Goal: Find contact information: Find contact information

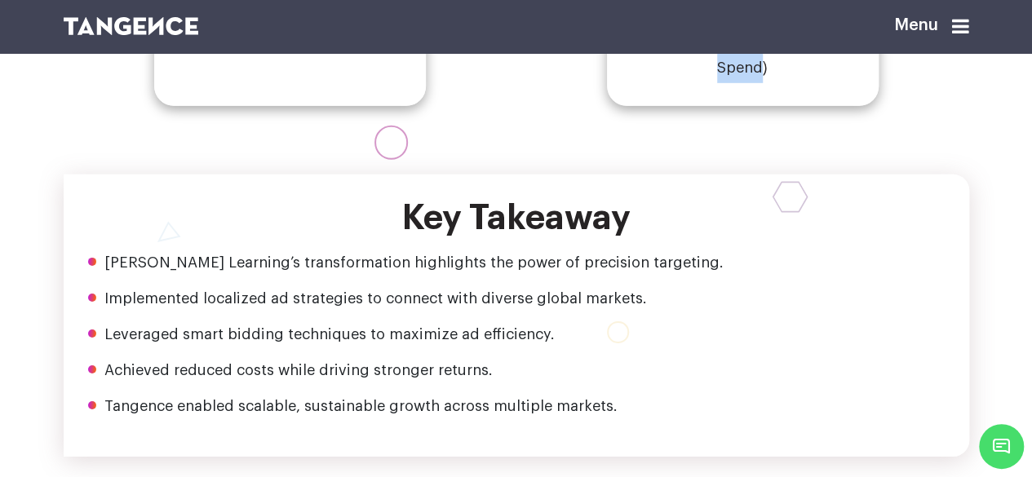
scroll to position [2692, 0]
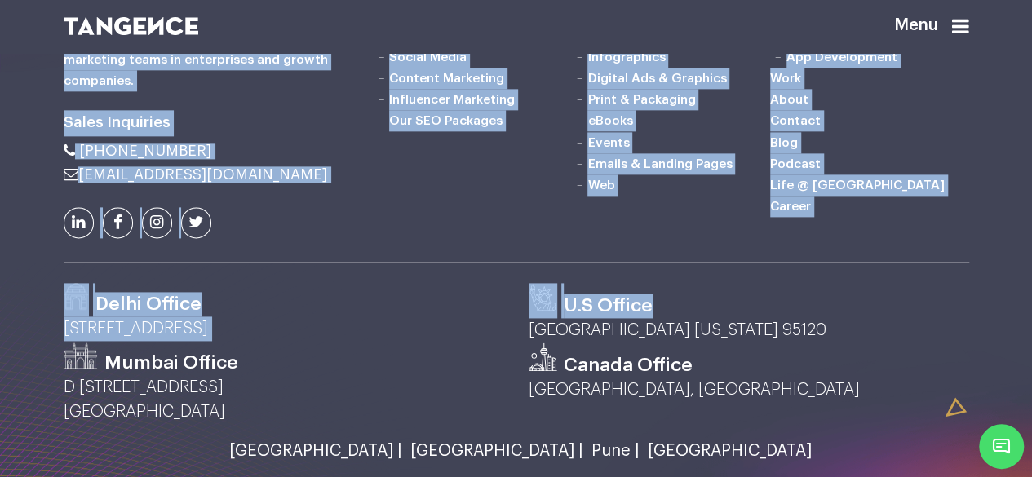
scroll to position [4134, 0]
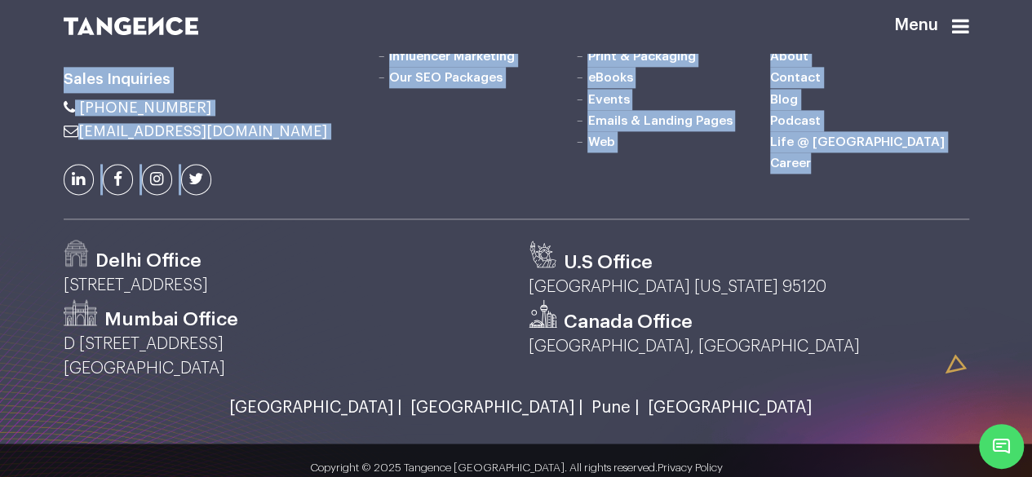
drag, startPoint x: 64, startPoint y: 209, endPoint x: 860, endPoint y: 386, distance: 815.7
click at [860, 386] on div at bounding box center [516, 175] width 1032 height 631
click at [860, 219] on div "Marketing SEO Services Performance Marketing Social Media Content Marketing Inf…" at bounding box center [671, 64] width 620 height 311
drag, startPoint x: 860, startPoint y: 379, endPoint x: 0, endPoint y: 97, distance: 905.0
click at [0, 97] on div "Sales Inquiries Marketing Web" at bounding box center [516, 163] width 1032 height 508
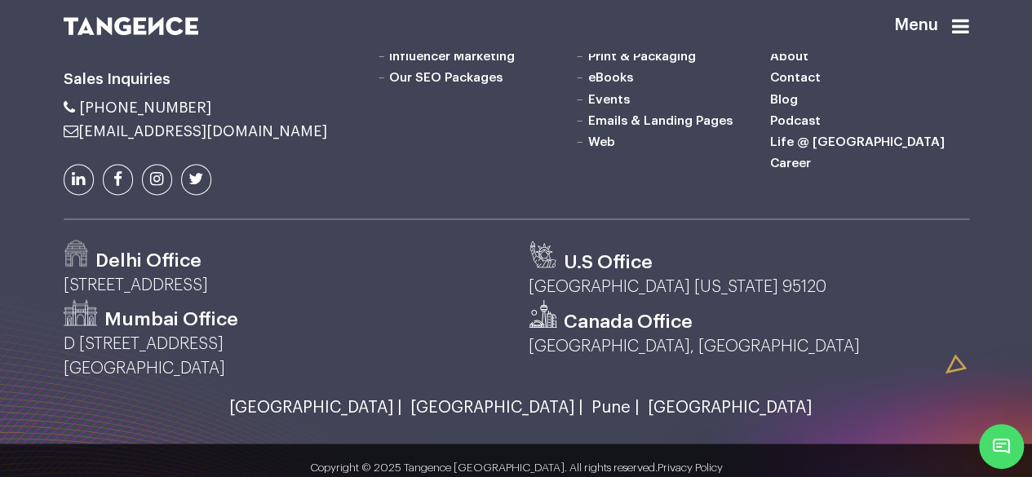
click at [0, 97] on div "Sales Inquiries Marketing Web" at bounding box center [516, 163] width 1032 height 508
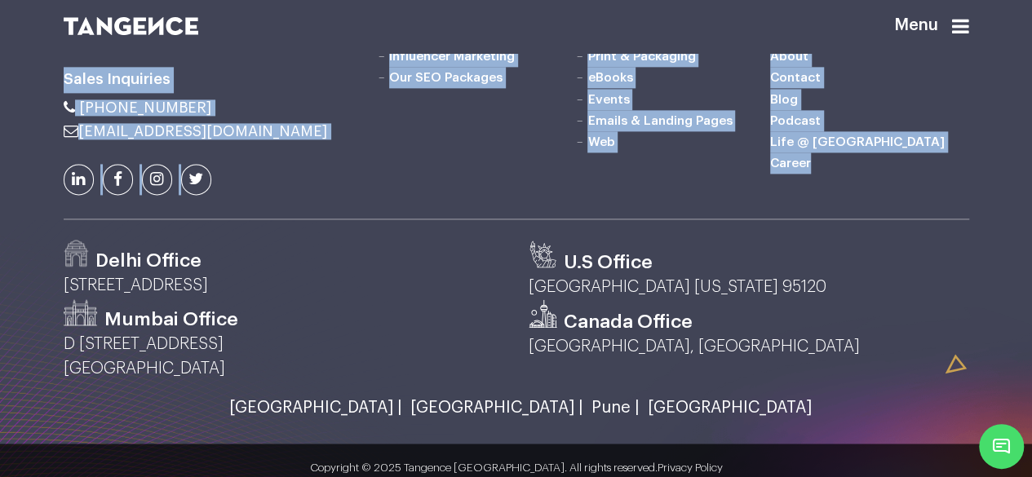
drag, startPoint x: 124, startPoint y: 157, endPoint x: 955, endPoint y: 390, distance: 863.2
click at [955, 390] on div "Sales Inquiries Marketing Web" at bounding box center [516, 163] width 1032 height 508
click at [956, 219] on div "Marketing SEO Services Performance Marketing Social Media Content Marketing Inf…" at bounding box center [671, 64] width 620 height 311
drag, startPoint x: 828, startPoint y: 351, endPoint x: 0, endPoint y: 52, distance: 880.3
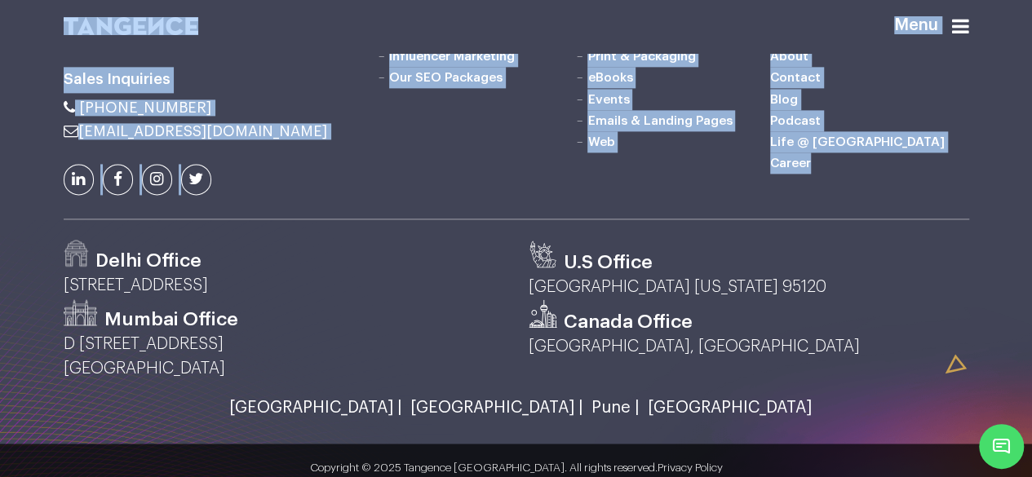
click at [0, 52] on header "Menu" at bounding box center [516, 26] width 1032 height 53
drag, startPoint x: 49, startPoint y: 77, endPoint x: 943, endPoint y: 371, distance: 941.4
click at [943, 371] on div at bounding box center [516, 175] width 1032 height 631
click at [943, 174] on h6 "Career" at bounding box center [869, 163] width 198 height 21
drag, startPoint x: 945, startPoint y: 370, endPoint x: 38, endPoint y: 69, distance: 955.9
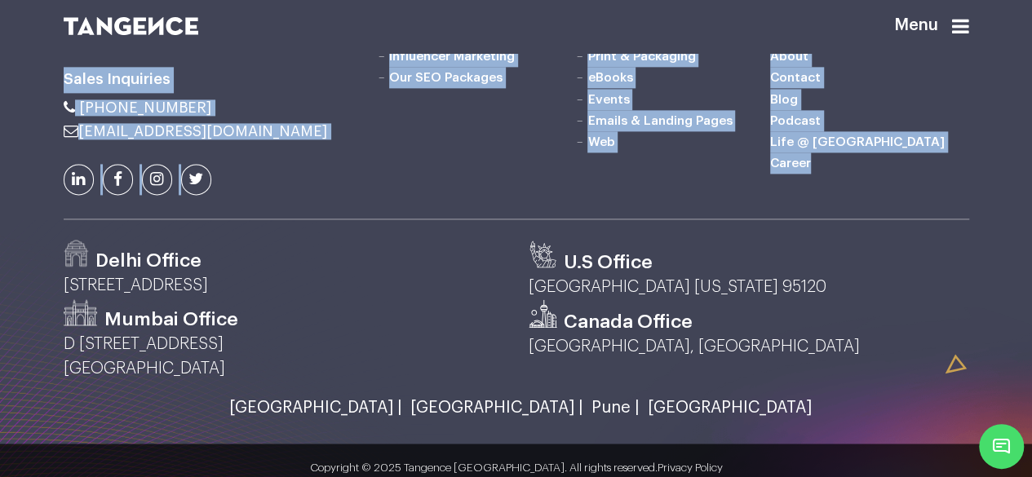
click at [38, 69] on div at bounding box center [516, 175] width 1032 height 631
drag, startPoint x: 125, startPoint y: 155, endPoint x: 821, endPoint y: 384, distance: 732.7
click at [845, 219] on div "Sales Inquiries Marketing Design" at bounding box center [516, 64] width 930 height 311
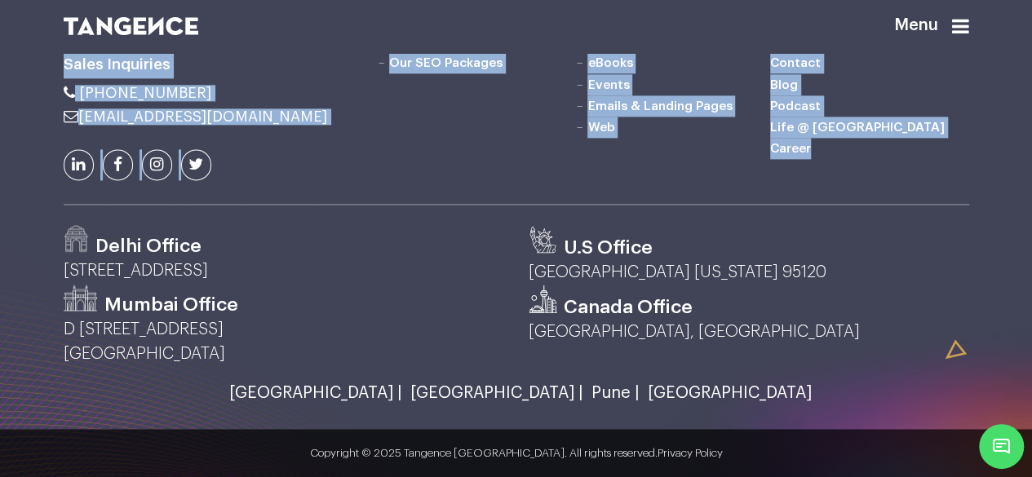
scroll to position [4352, 0]
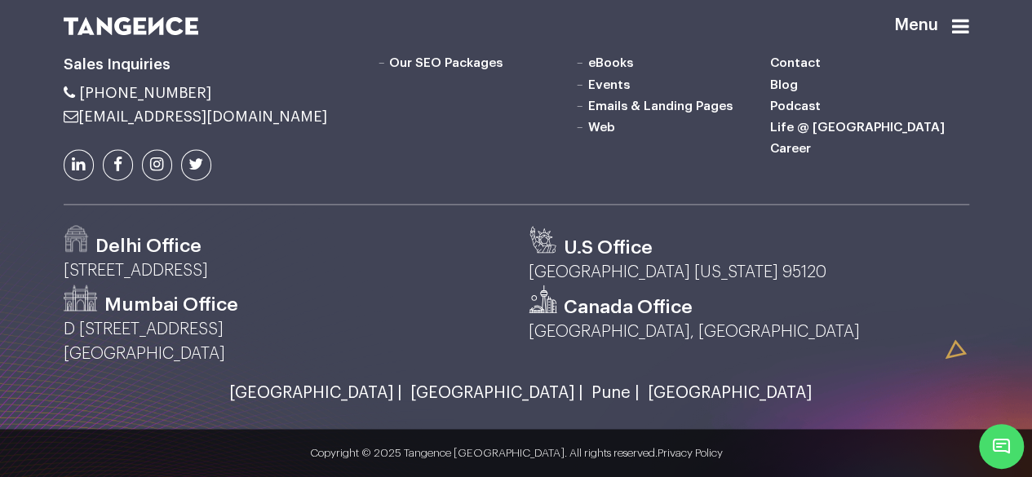
click at [449, 225] on div "Delhi Office" at bounding box center [284, 241] width 441 height 33
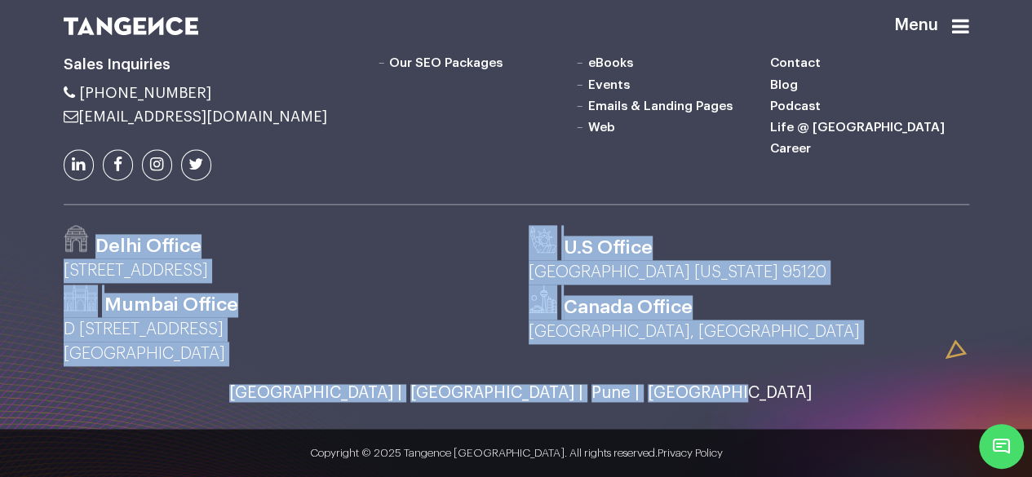
drag, startPoint x: 98, startPoint y: 239, endPoint x: 707, endPoint y: 369, distance: 622.3
click at [707, 369] on div "Marketing" at bounding box center [516, 148] width 930 height 508
click at [711, 368] on div "Marketing" at bounding box center [516, 148] width 930 height 508
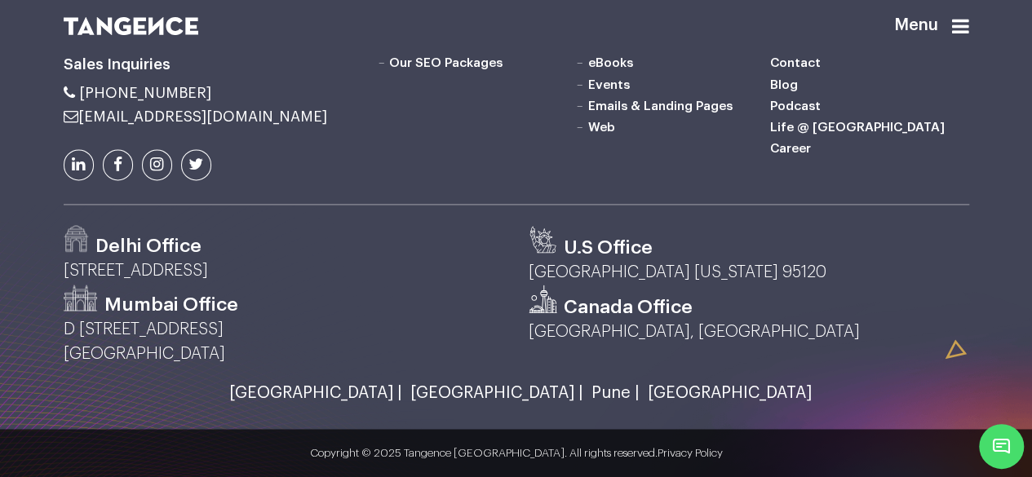
click at [640, 385] on link "[GEOGRAPHIC_DATA]" at bounding box center [726, 393] width 172 height 18
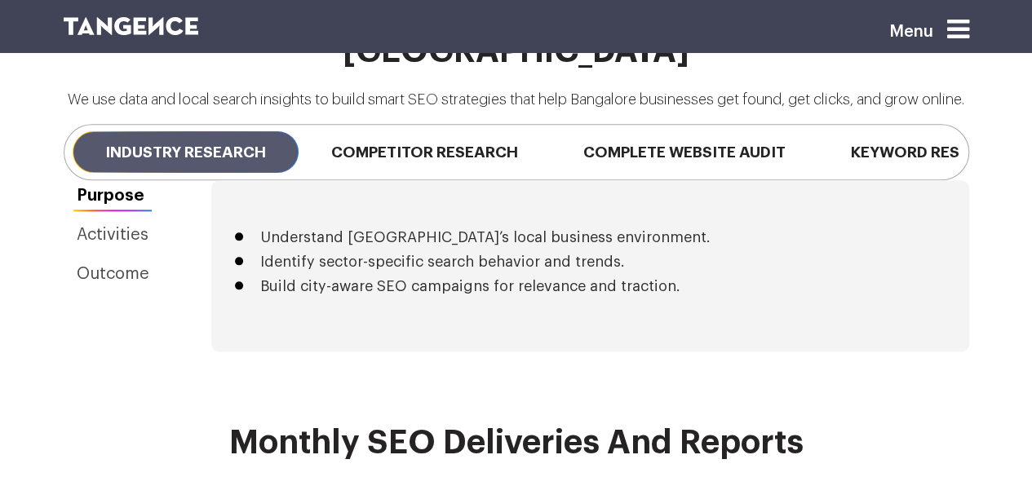
scroll to position [3715, 0]
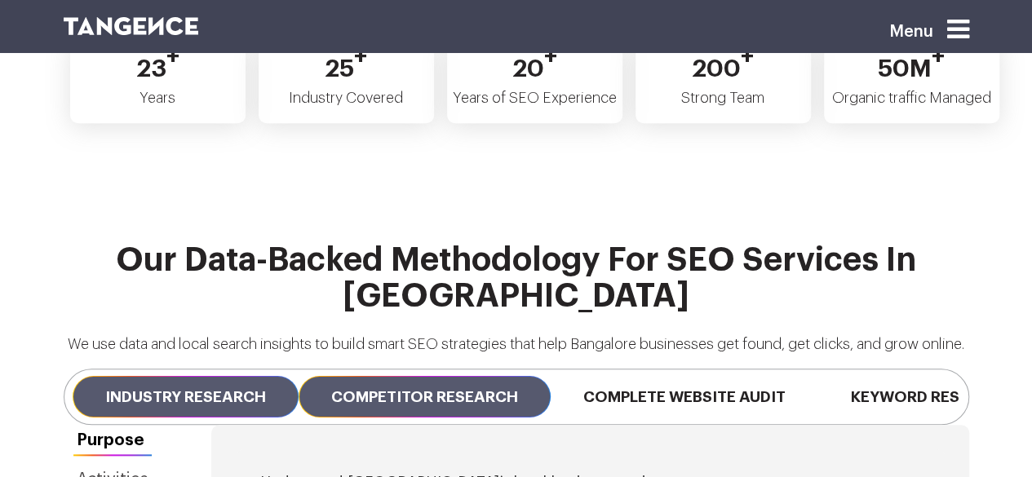
click at [456, 376] on span "Competitor Research" at bounding box center [425, 397] width 252 height 42
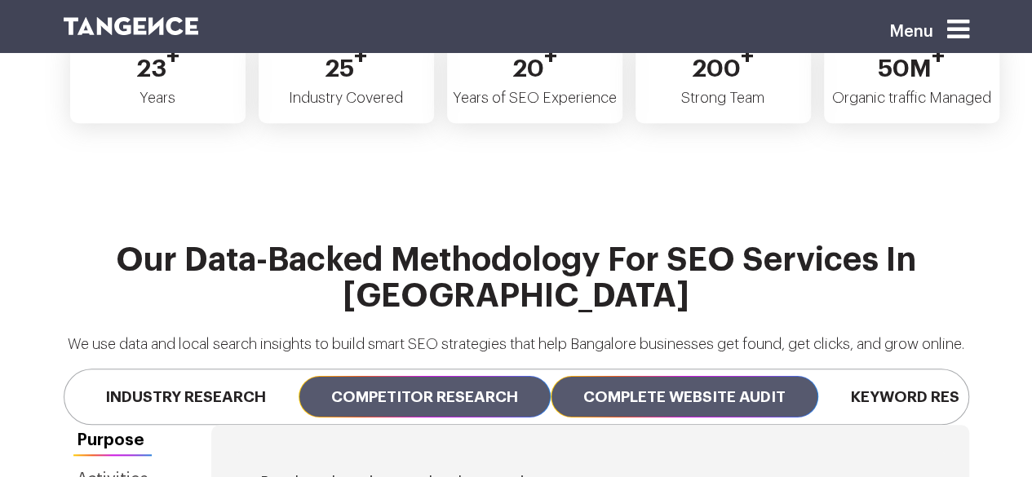
click at [718, 376] on span "Complete Website Audit" at bounding box center [685, 397] width 268 height 42
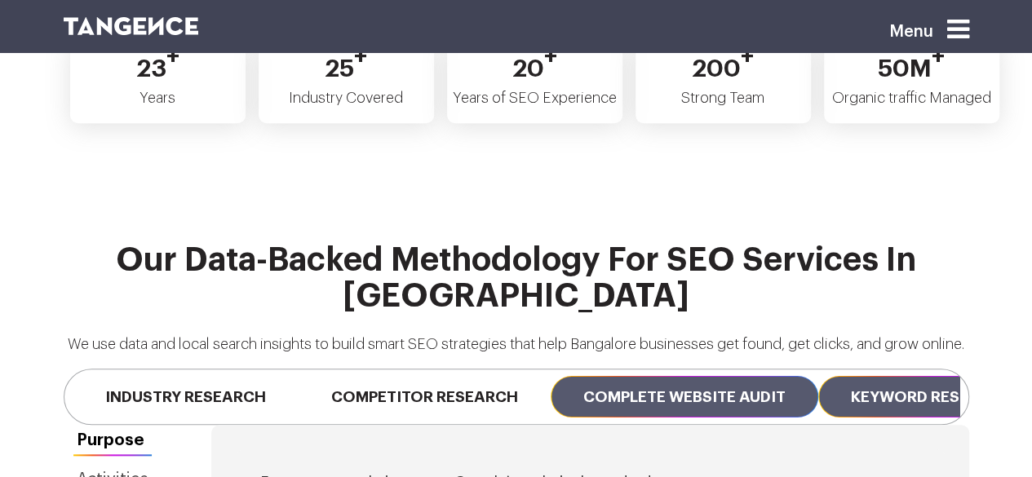
click at [902, 376] on span "Keyword Research" at bounding box center [931, 397] width 227 height 42
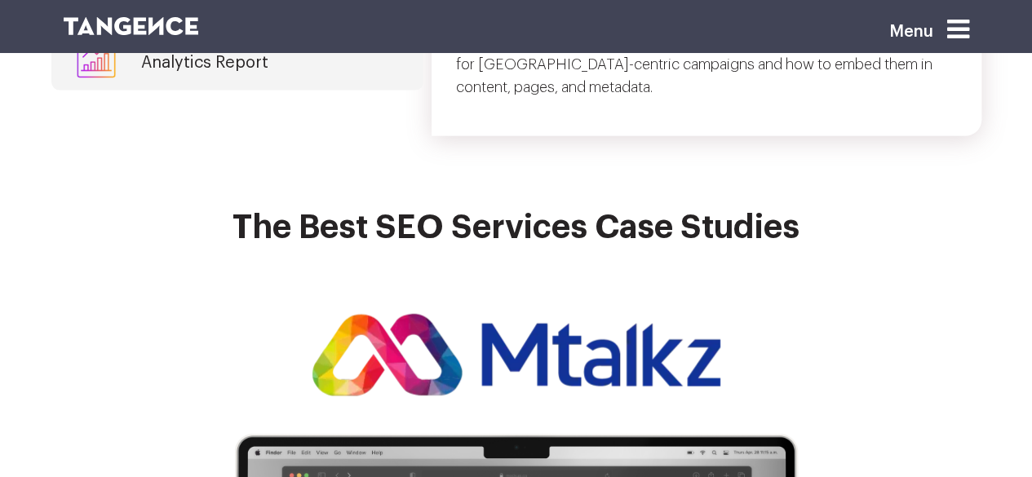
scroll to position [4694, 0]
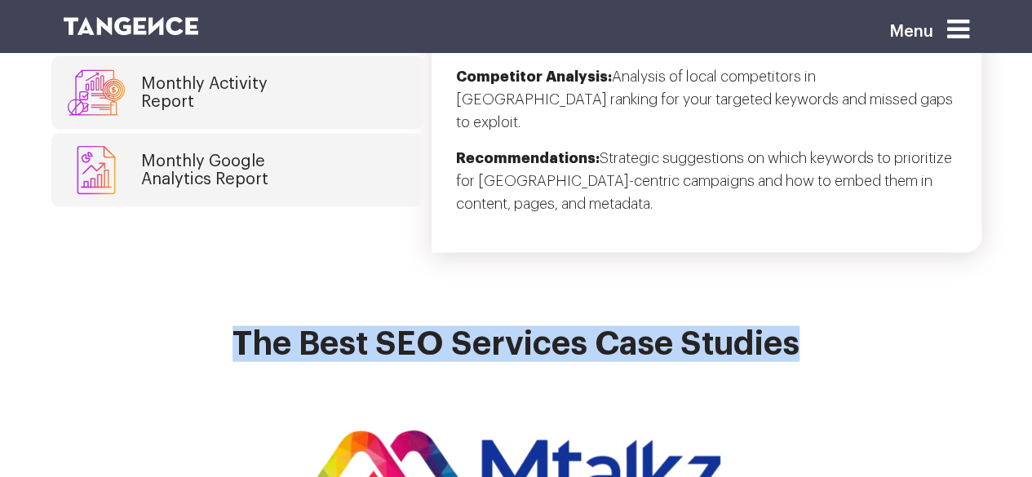
drag, startPoint x: 225, startPoint y: 198, endPoint x: 890, endPoint y: 315, distance: 675.1
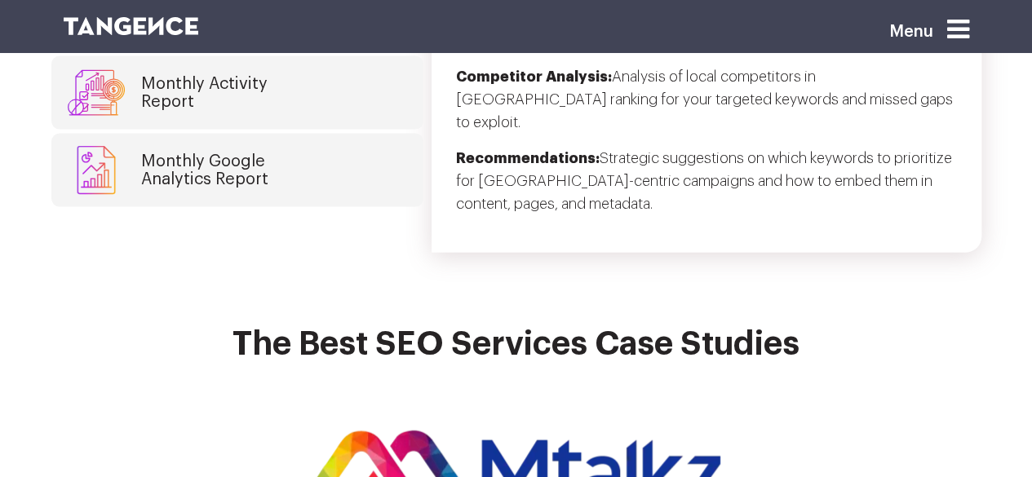
click at [892, 414] on div at bounding box center [516, 464] width 930 height 101
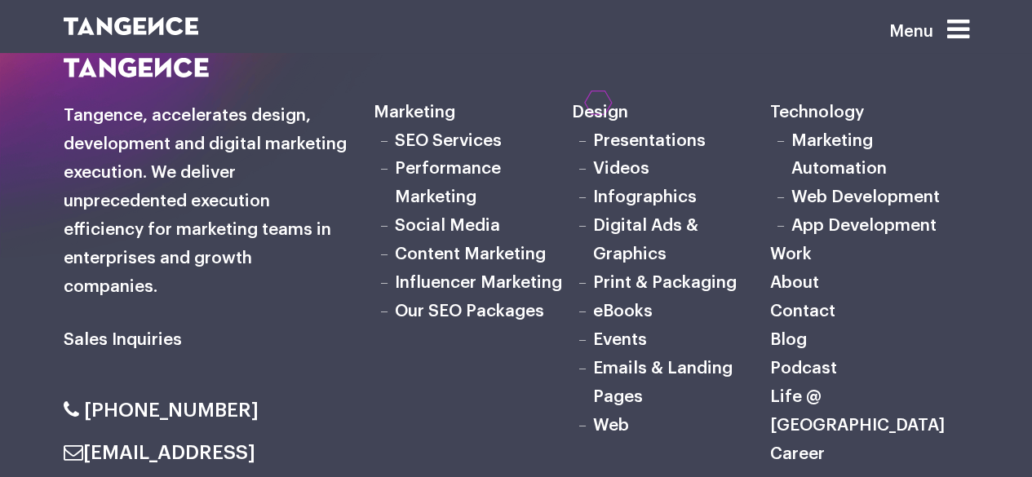
scroll to position [9084, 0]
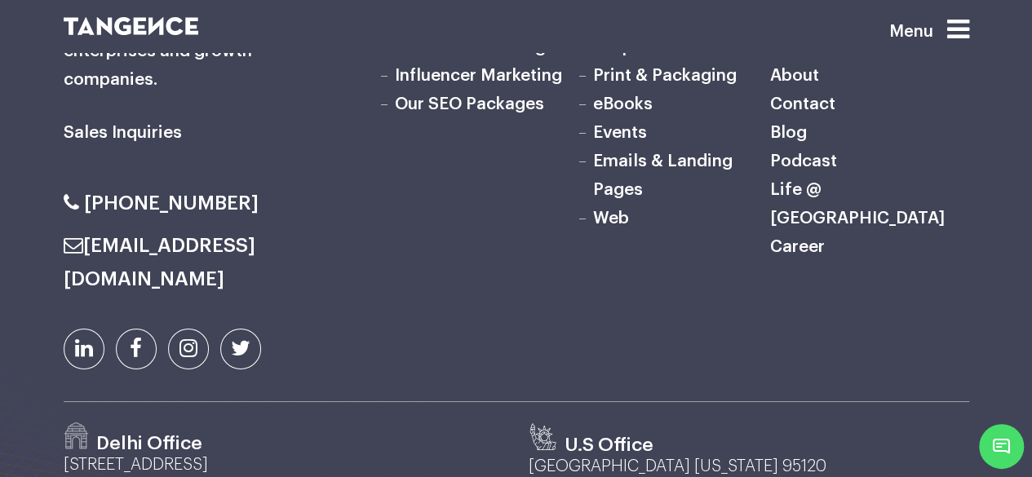
click at [947, 26] on div "Menu" at bounding box center [904, 37] width 131 height 46
click at [955, 24] on icon at bounding box center [958, 29] width 22 height 26
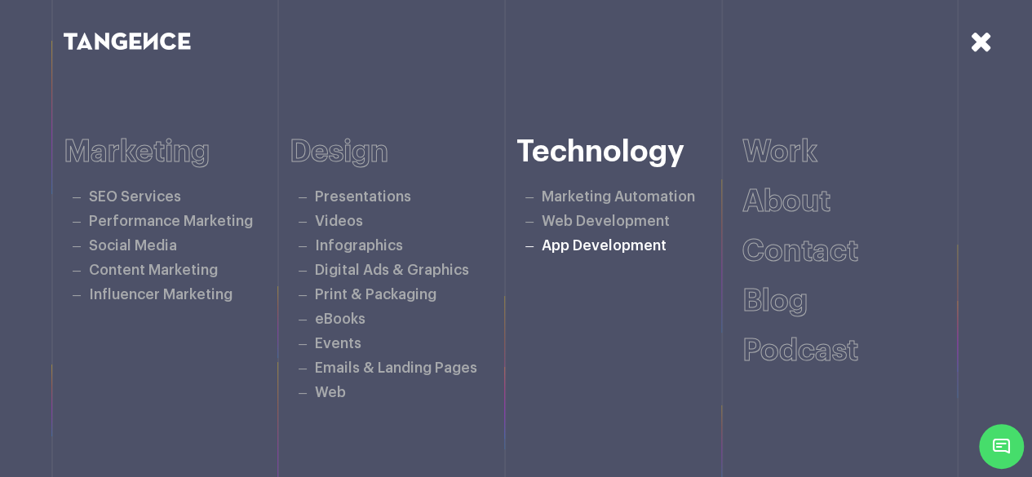
click at [600, 247] on link "App Development" at bounding box center [604, 246] width 125 height 14
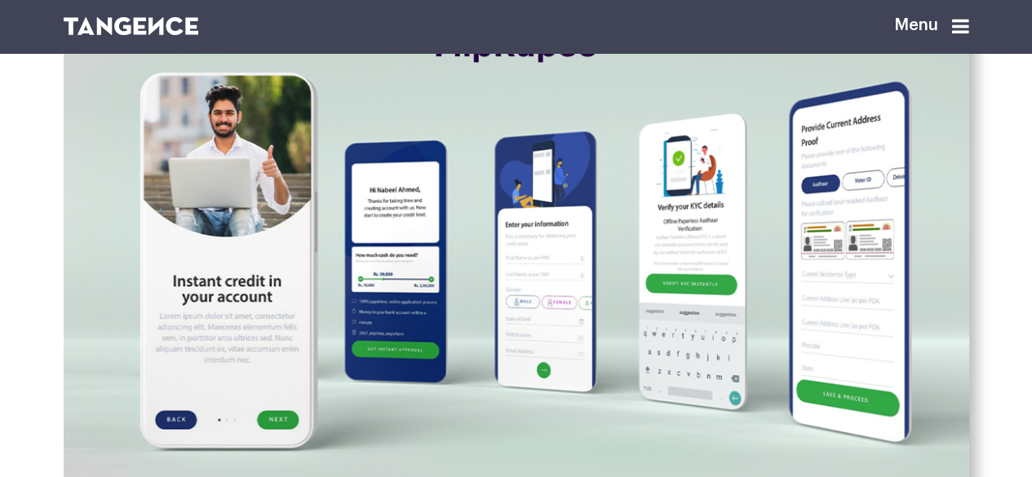
scroll to position [979, 0]
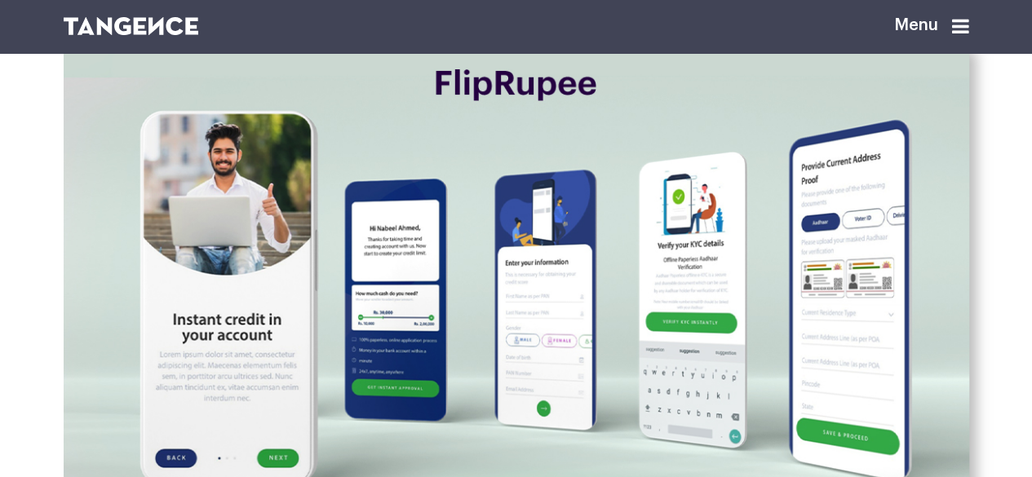
click at [515, 163] on img at bounding box center [517, 299] width 906 height 539
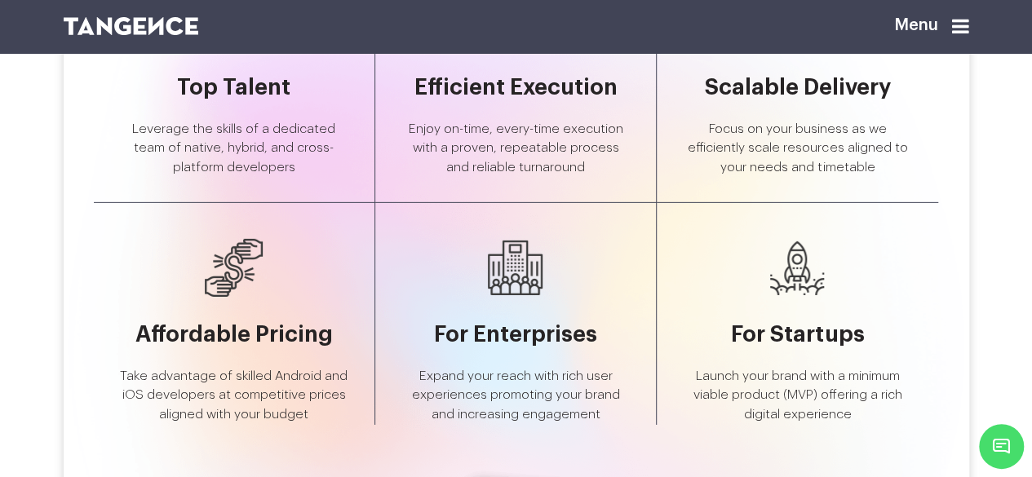
scroll to position [2203, 0]
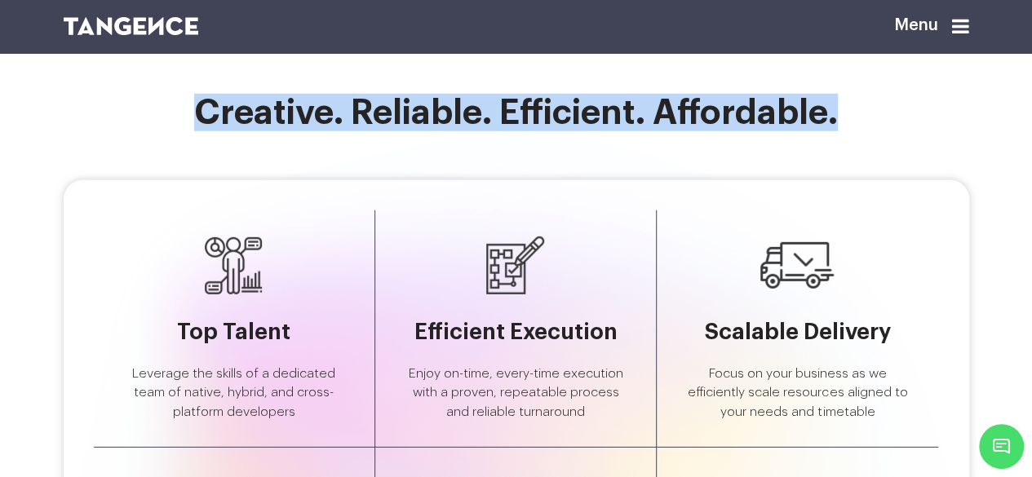
drag, startPoint x: 162, startPoint y: 190, endPoint x: 879, endPoint y: 215, distance: 718.4
click at [879, 215] on div "Creative. Reliable. Efficient. Affordable. Top Talent Leverage the skills of a …" at bounding box center [516, 461] width 1032 height 853
click at [879, 131] on h2 "Creative. Reliable. Efficient. Affordable." at bounding box center [517, 113] width 906 height 38
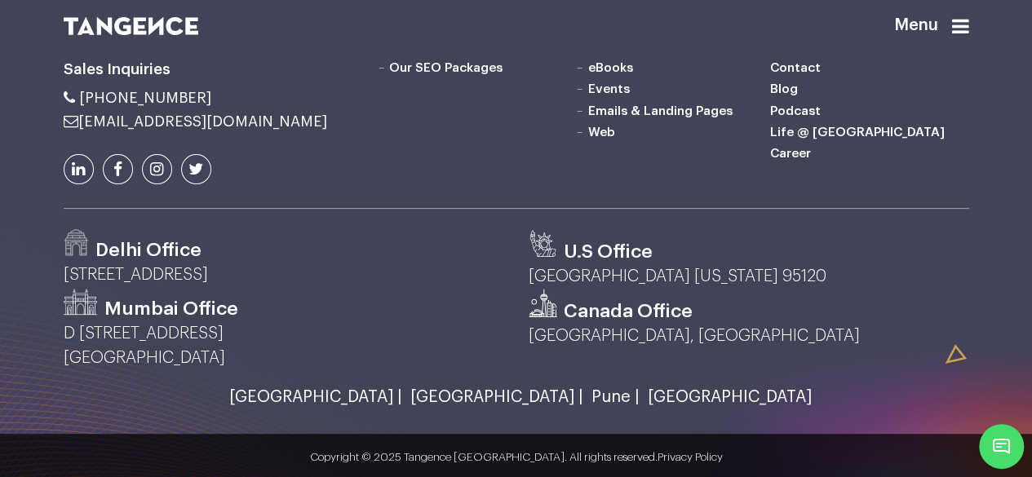
scroll to position [3263, 0]
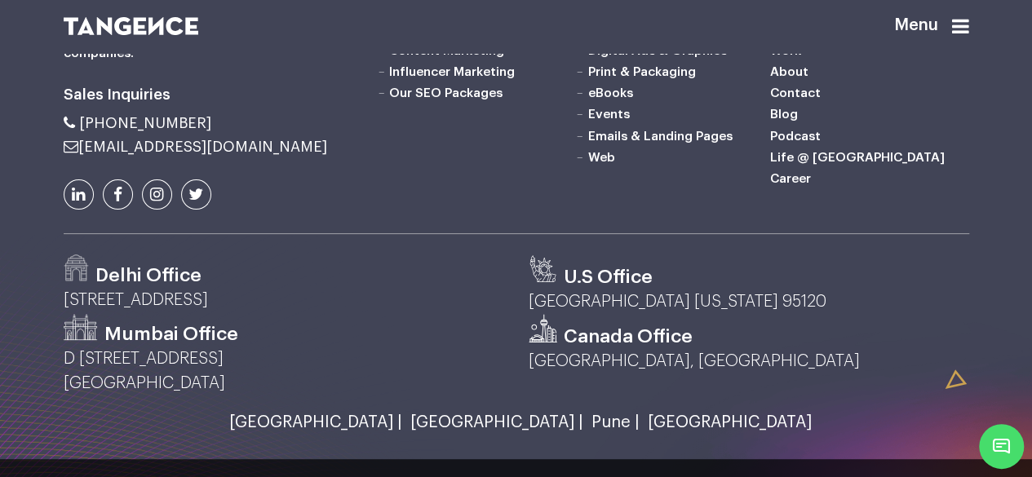
click at [607, 14] on link "Videos" at bounding box center [608, 7] width 42 height 13
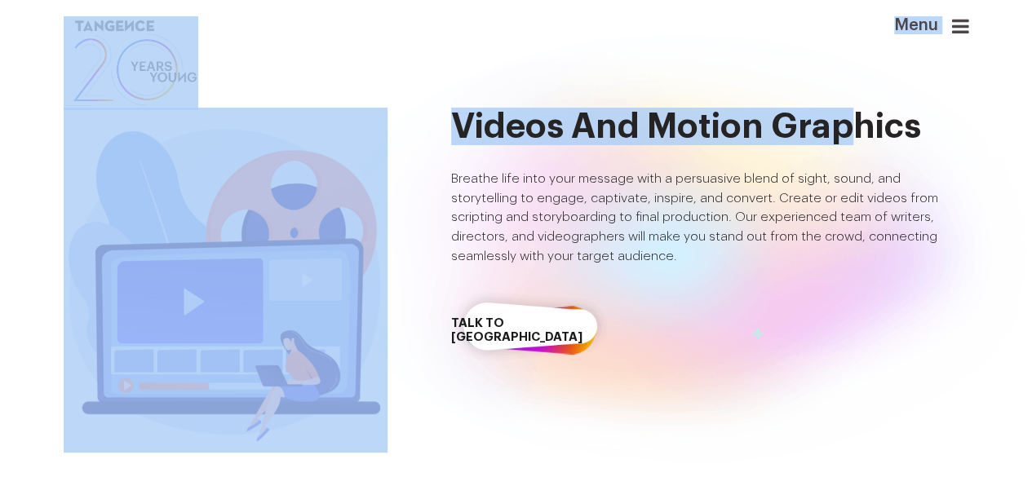
drag, startPoint x: 457, startPoint y: 121, endPoint x: 866, endPoint y: 146, distance: 410.3
click at [870, 138] on h2 "Videos and Motion Graphics" at bounding box center [710, 127] width 518 height 38
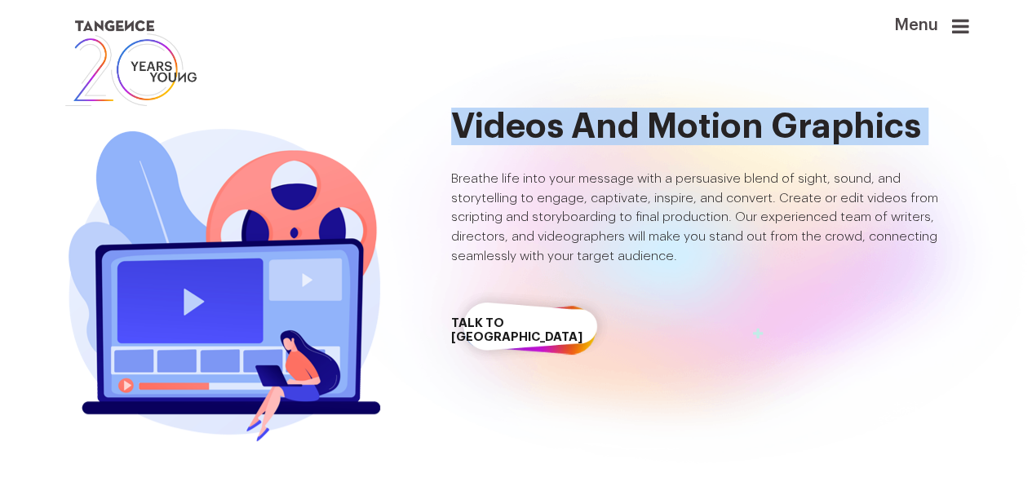
click at [870, 138] on h2 "Videos and Motion Graphics" at bounding box center [710, 127] width 518 height 38
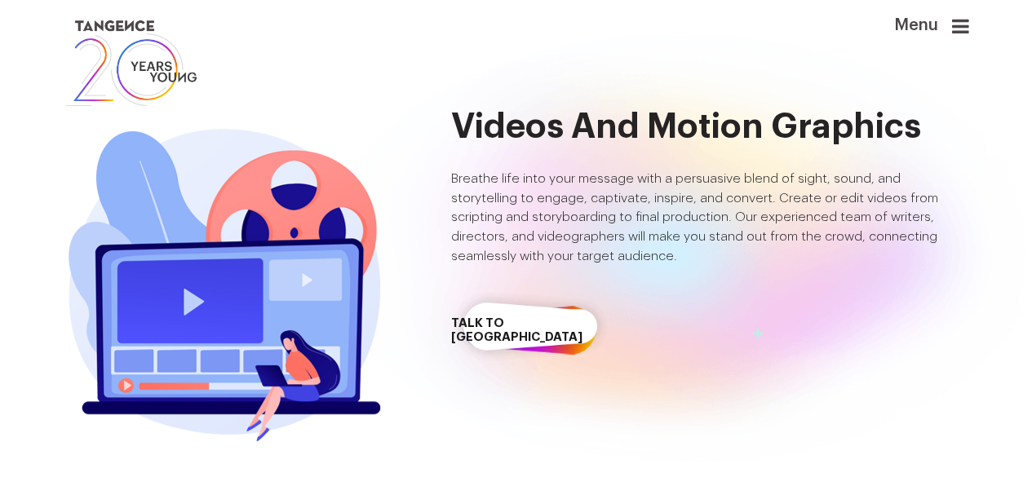
click at [910, 126] on header "Menu" at bounding box center [516, 63] width 1032 height 126
click at [853, 136] on h2 "Videos and Motion Graphics" at bounding box center [710, 127] width 518 height 38
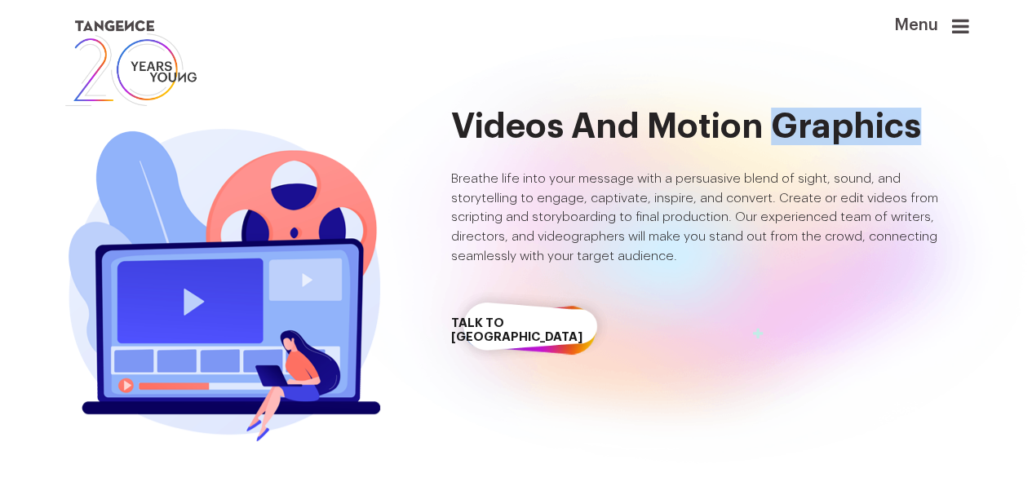
click at [853, 136] on h2 "Videos and Motion Graphics" at bounding box center [710, 127] width 518 height 38
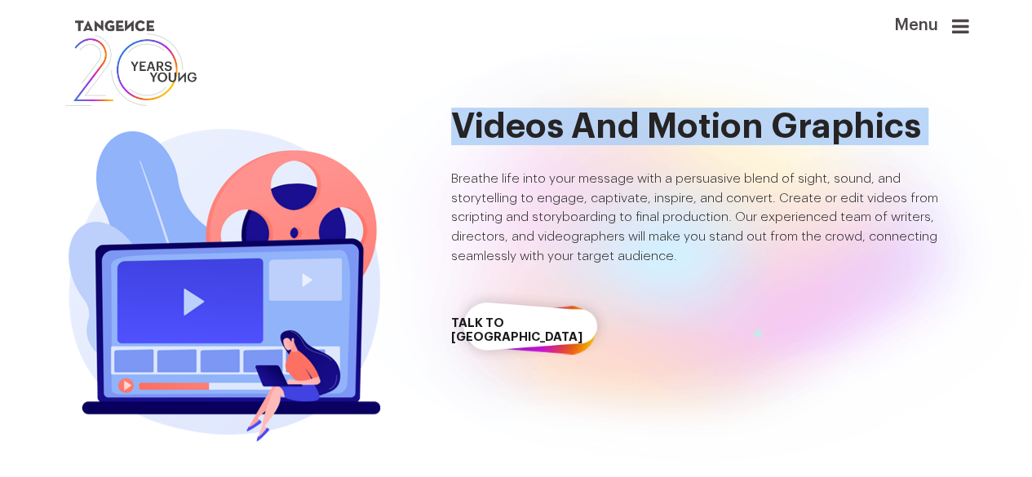
click at [853, 136] on h2 "Videos and Motion Graphics" at bounding box center [710, 127] width 518 height 38
click at [849, 131] on h2 "Videos and Motion Graphics" at bounding box center [710, 127] width 518 height 38
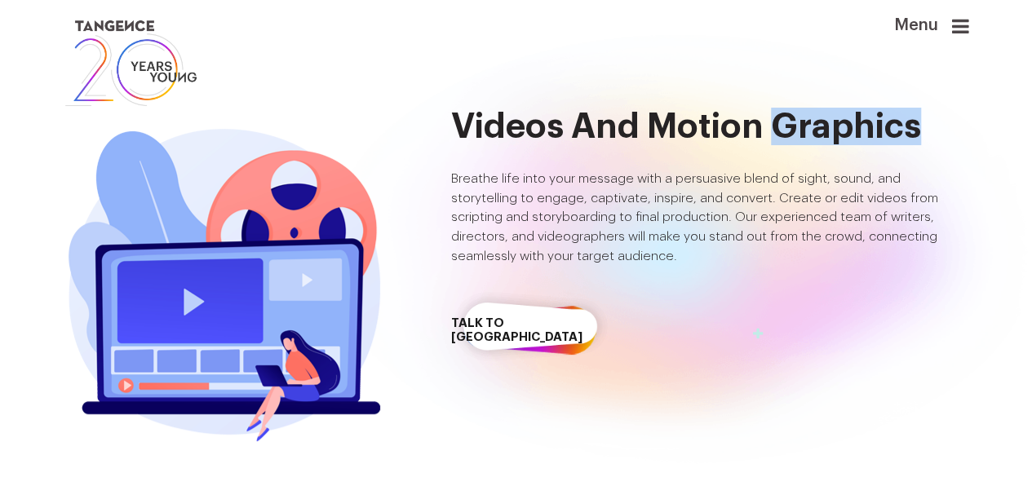
click at [849, 131] on h2 "Videos and Motion Graphics" at bounding box center [710, 127] width 518 height 38
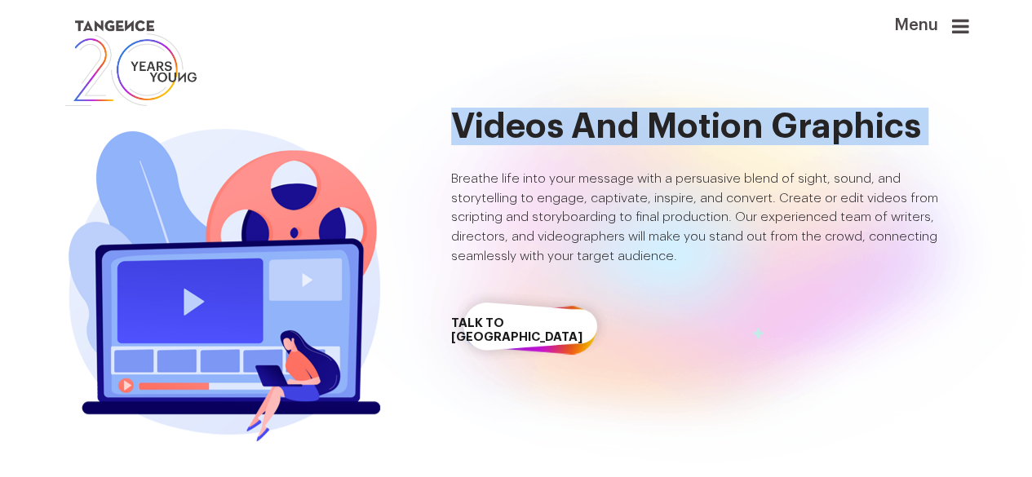
drag, startPoint x: 849, startPoint y: 131, endPoint x: 858, endPoint y: 130, distance: 9.0
click at [858, 130] on h2 "Videos and Motion Graphics" at bounding box center [710, 127] width 518 height 38
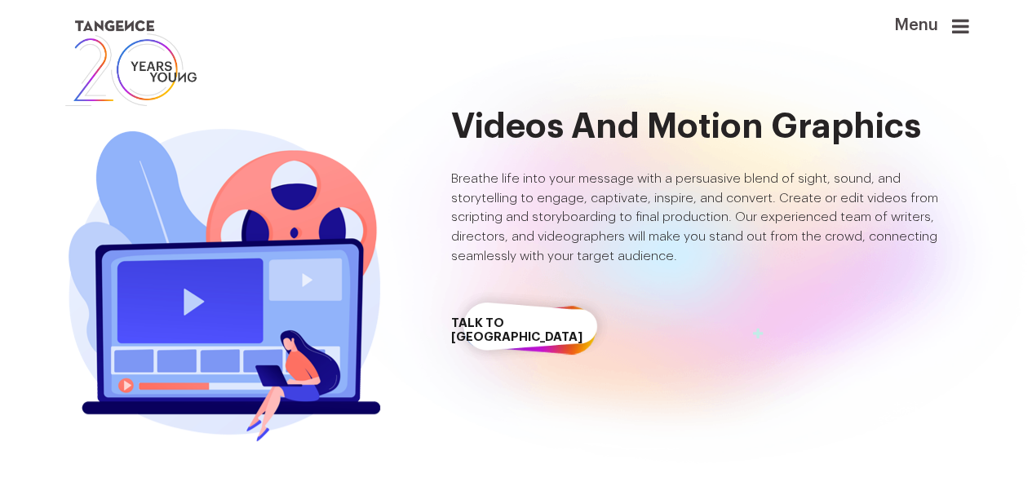
click at [872, 125] on header "Menu" at bounding box center [516, 63] width 1032 height 126
click at [873, 124] on header "Menu" at bounding box center [516, 63] width 1032 height 126
drag, startPoint x: 873, startPoint y: 124, endPoint x: 912, endPoint y: 126, distance: 39.2
click at [876, 124] on header "Menu" at bounding box center [516, 63] width 1032 height 126
click at [912, 126] on h2 "Videos and Motion Graphics" at bounding box center [710, 127] width 518 height 38
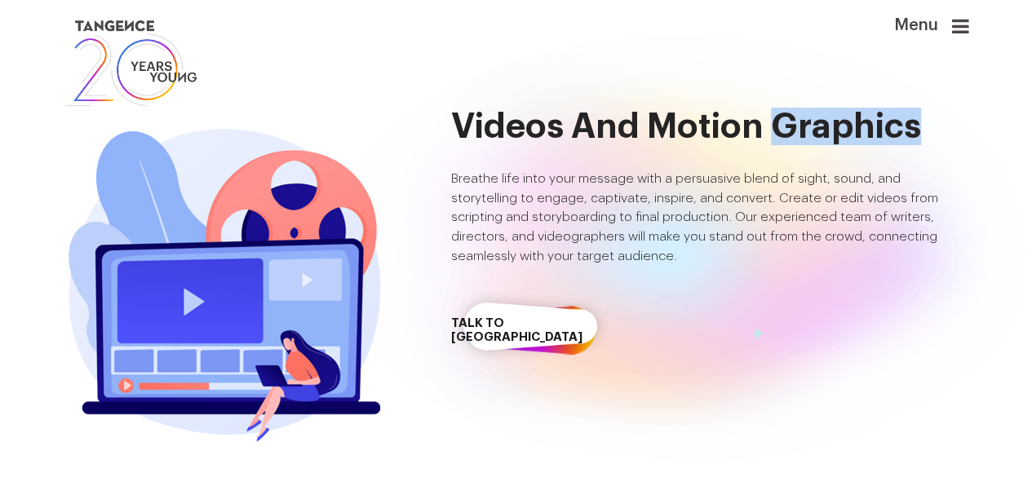
click at [912, 127] on h2 "Videos and Motion Graphics" at bounding box center [710, 127] width 518 height 38
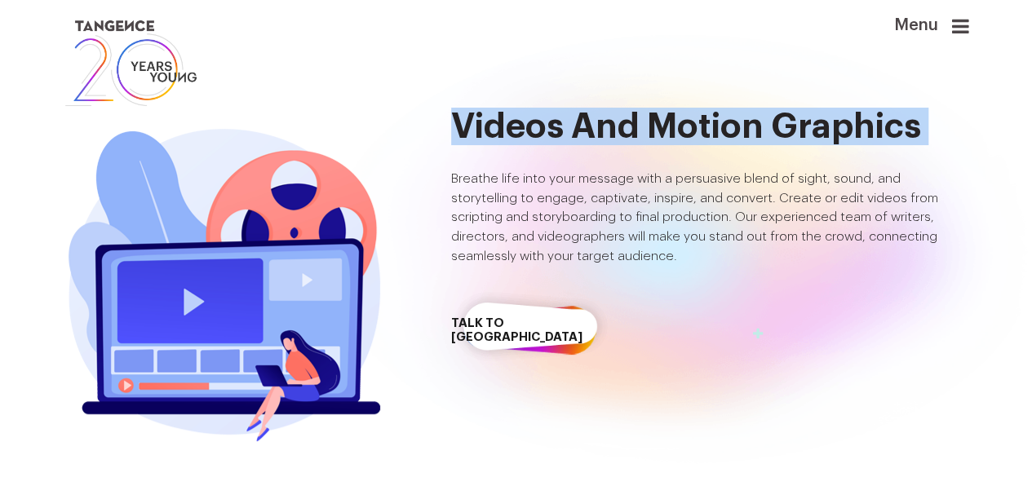
click at [912, 127] on h2 "Videos and Motion Graphics" at bounding box center [710, 127] width 518 height 38
click at [823, 130] on h2 "Videos and Motion Graphics" at bounding box center [710, 127] width 518 height 38
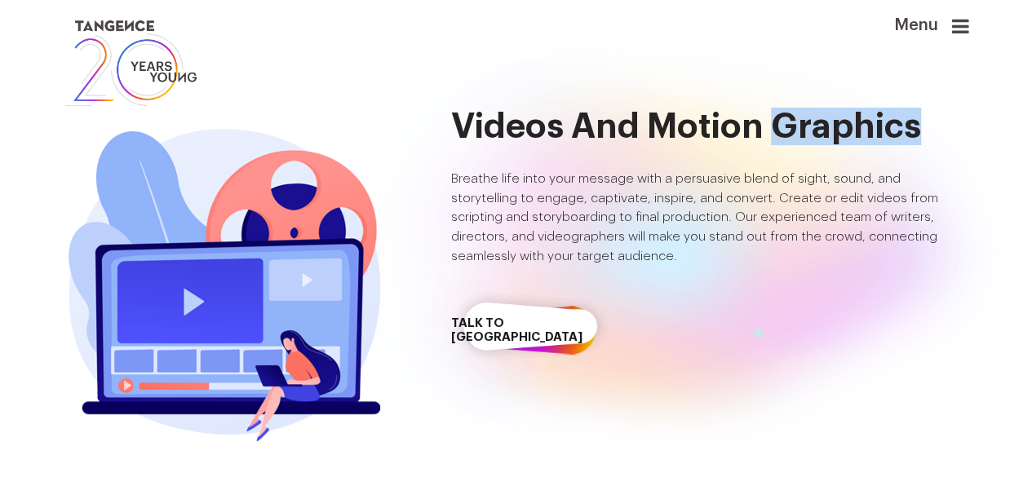
click at [823, 129] on h2 "Videos and Motion Graphics" at bounding box center [710, 127] width 518 height 38
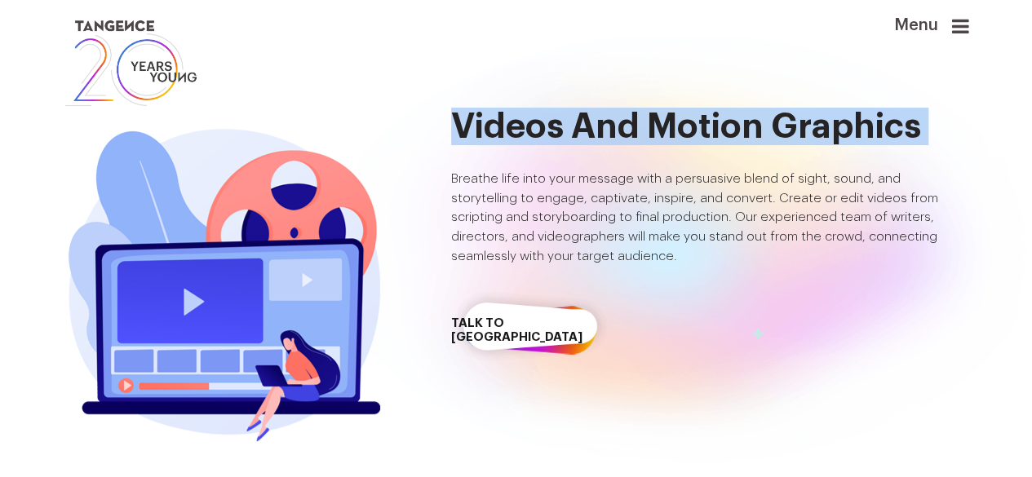
click at [823, 129] on h2 "Videos and Motion Graphics" at bounding box center [710, 127] width 518 height 38
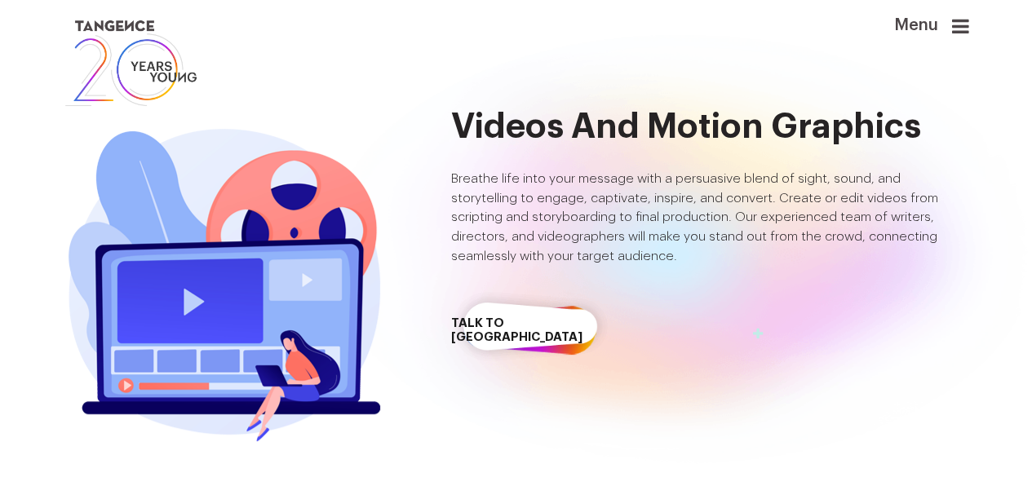
click at [852, 122] on header "Menu" at bounding box center [516, 63] width 1032 height 126
click at [866, 117] on header "Menu" at bounding box center [516, 63] width 1032 height 126
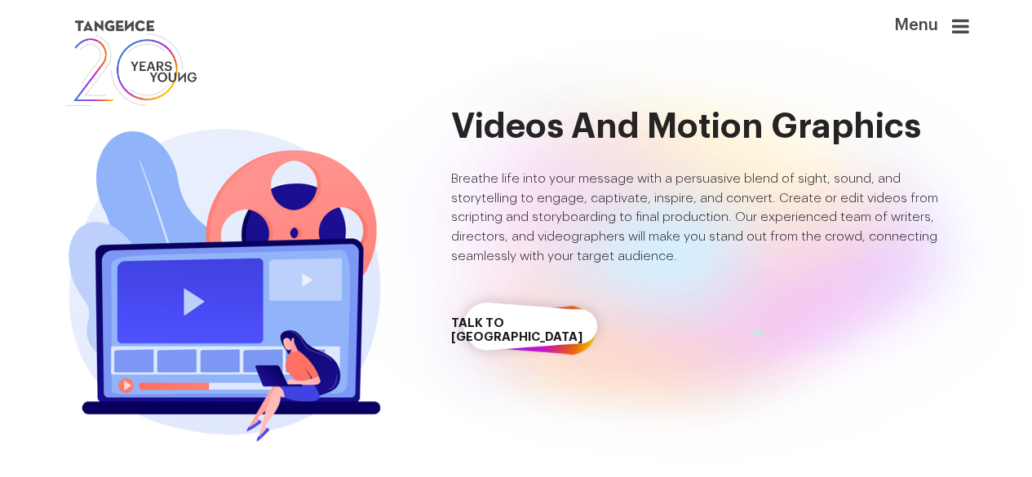
drag, startPoint x: 866, startPoint y: 117, endPoint x: 837, endPoint y: 129, distance: 31.5
click at [866, 118] on header "Menu" at bounding box center [516, 63] width 1032 height 126
click at [836, 130] on h2 "Videos and Motion Graphics" at bounding box center [710, 127] width 518 height 38
click at [835, 132] on h2 "Videos and Motion Graphics" at bounding box center [710, 127] width 518 height 38
click at [834, 137] on h2 "Videos and Motion Graphics" at bounding box center [710, 127] width 518 height 38
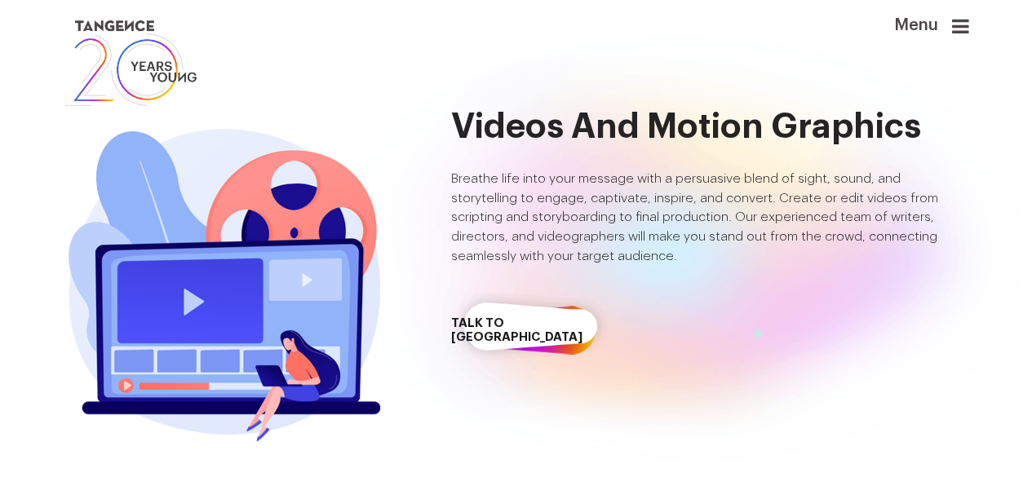
click at [833, 140] on h2 "Videos and Motion Graphics" at bounding box center [710, 127] width 518 height 38
click at [733, 140] on h2 "Videos and Motion Graphics" at bounding box center [710, 127] width 518 height 38
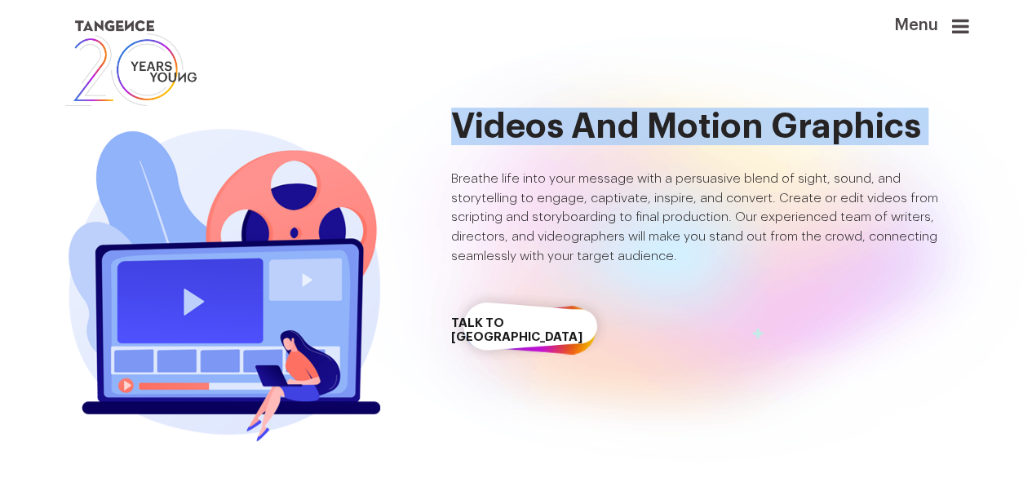
click at [733, 140] on h2 "Videos and Motion Graphics" at bounding box center [710, 127] width 518 height 38
click at [753, 133] on h2 "Videos and Motion Graphics" at bounding box center [710, 127] width 518 height 38
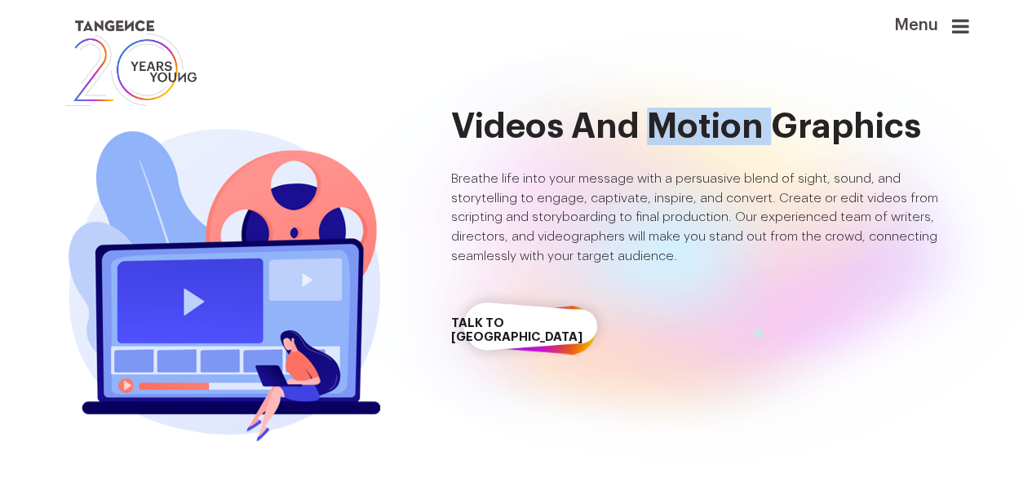
click at [752, 133] on h2 "Videos and Motion Graphics" at bounding box center [710, 127] width 518 height 38
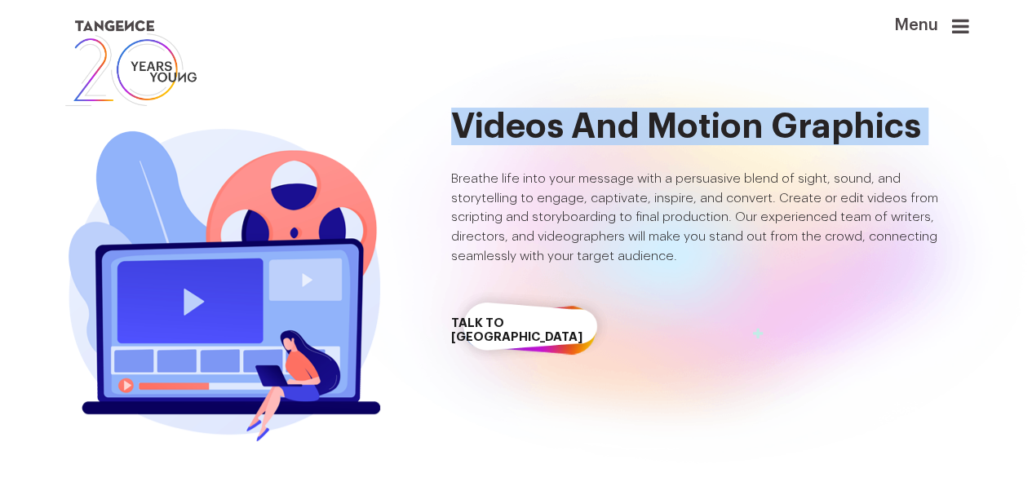
click at [752, 133] on h2 "Videos and Motion Graphics" at bounding box center [710, 127] width 518 height 38
click at [742, 135] on h2 "Videos and Motion Graphics" at bounding box center [710, 127] width 518 height 38
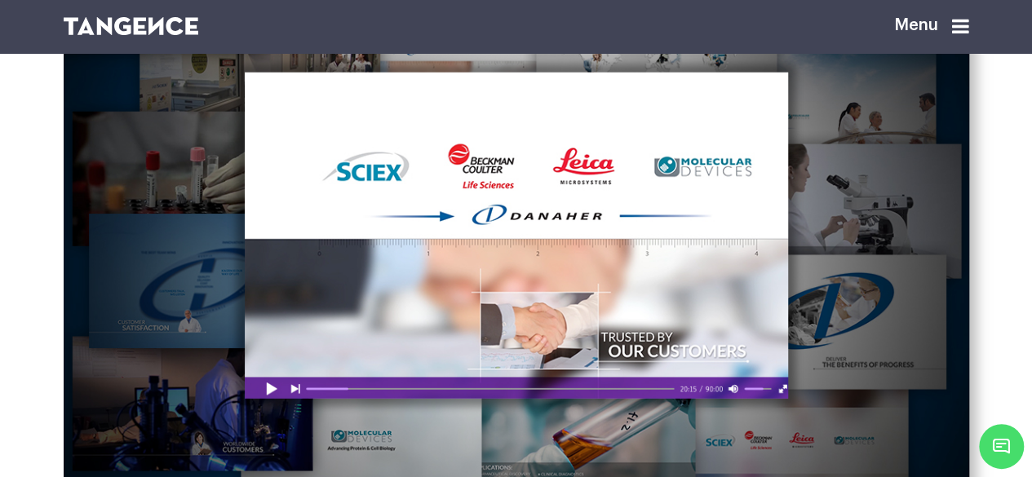
scroll to position [2040, 0]
click at [519, 334] on div at bounding box center [516, 236] width 543 height 326
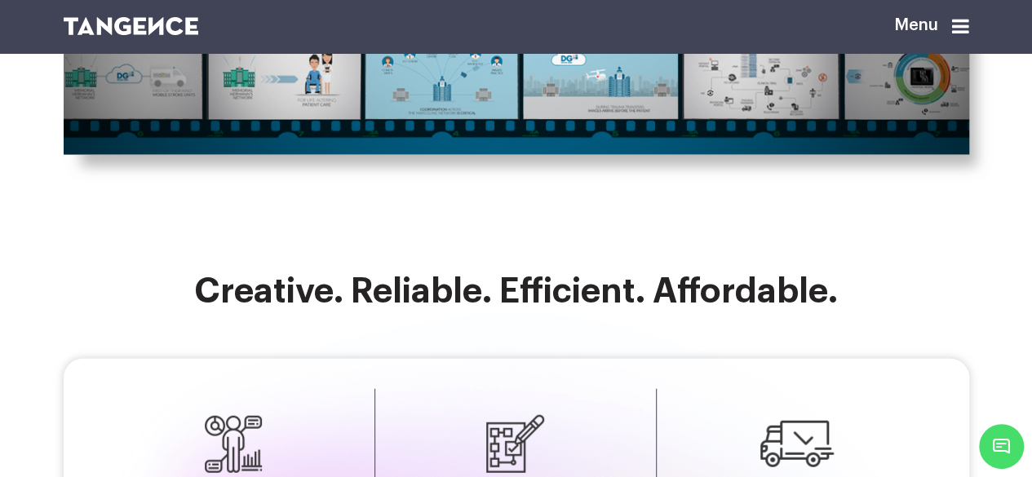
scroll to position [4977, 0]
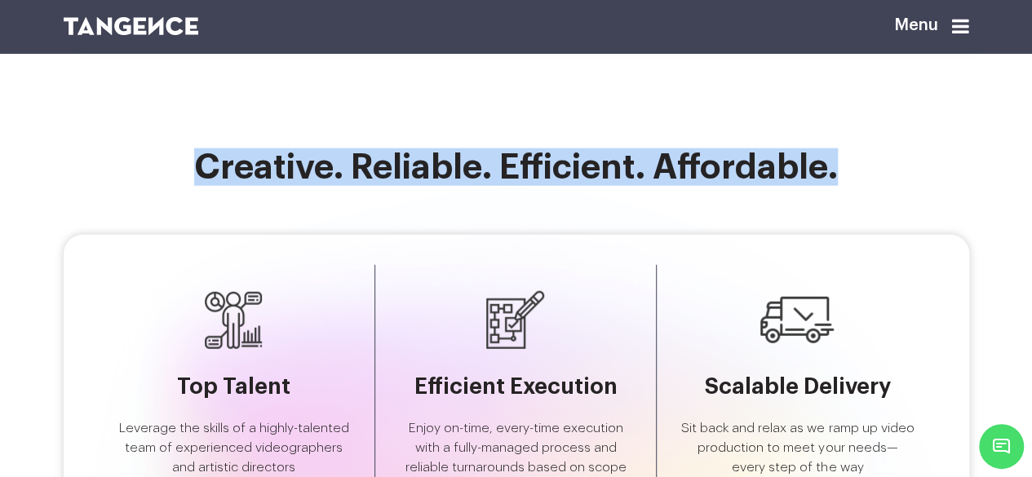
drag, startPoint x: 148, startPoint y: 300, endPoint x: 890, endPoint y: 287, distance: 741.7
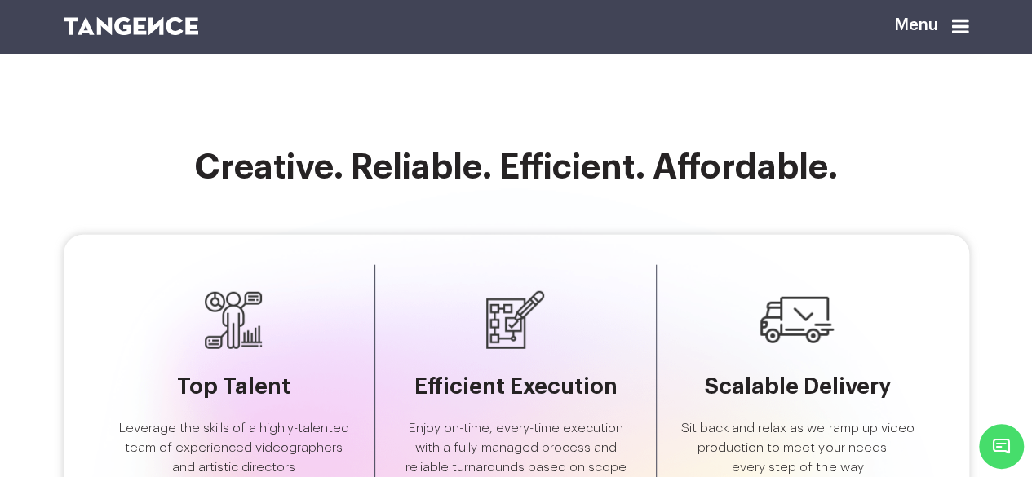
click at [831, 186] on h2 "Creative. Reliable. Efficient. Affordable." at bounding box center [517, 167] width 906 height 38
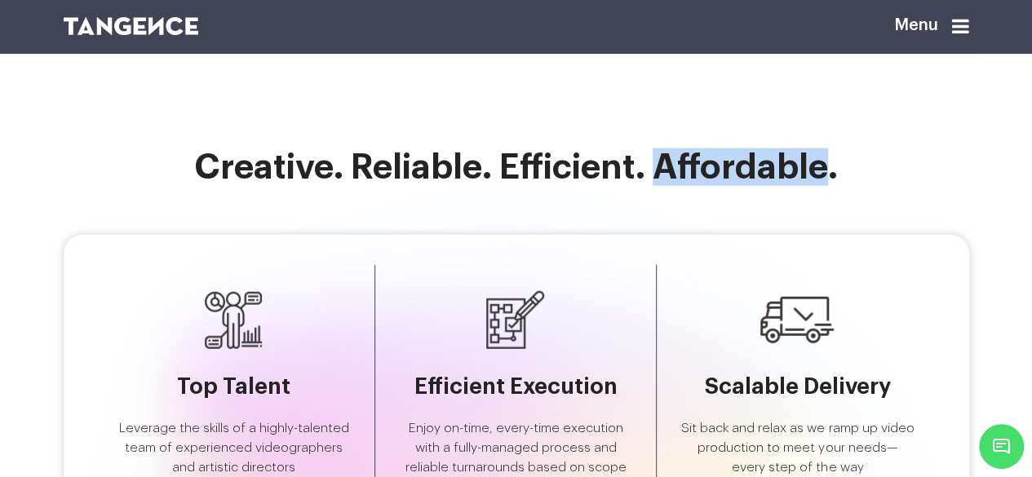
click at [831, 186] on h2 "Creative. Reliable. Efficient. Affordable." at bounding box center [517, 167] width 906 height 38
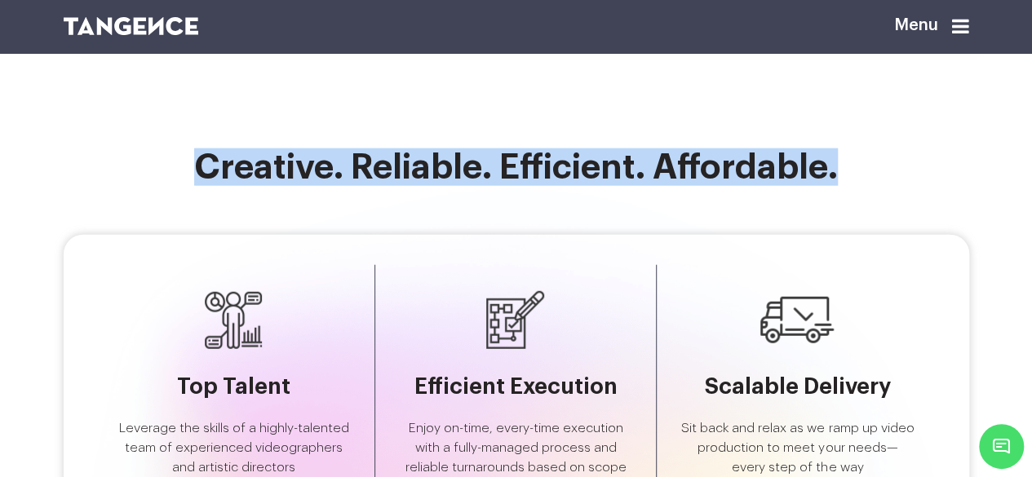
click at [831, 186] on h2 "Creative. Reliable. Efficient. Affordable." at bounding box center [517, 167] width 906 height 38
click at [835, 186] on h2 "Creative. Reliable. Efficient. Affordable." at bounding box center [517, 167] width 906 height 38
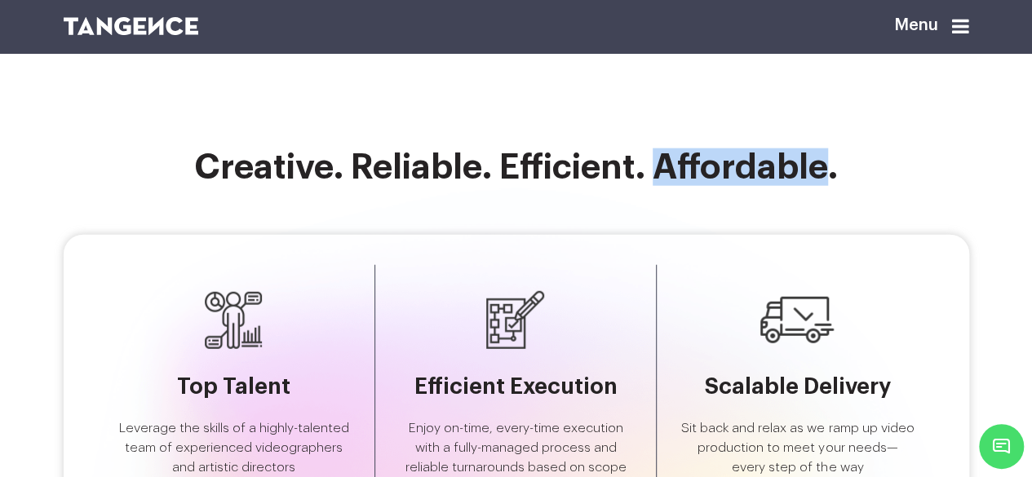
click at [835, 186] on h2 "Creative. Reliable. Efficient. Affordable." at bounding box center [517, 167] width 906 height 38
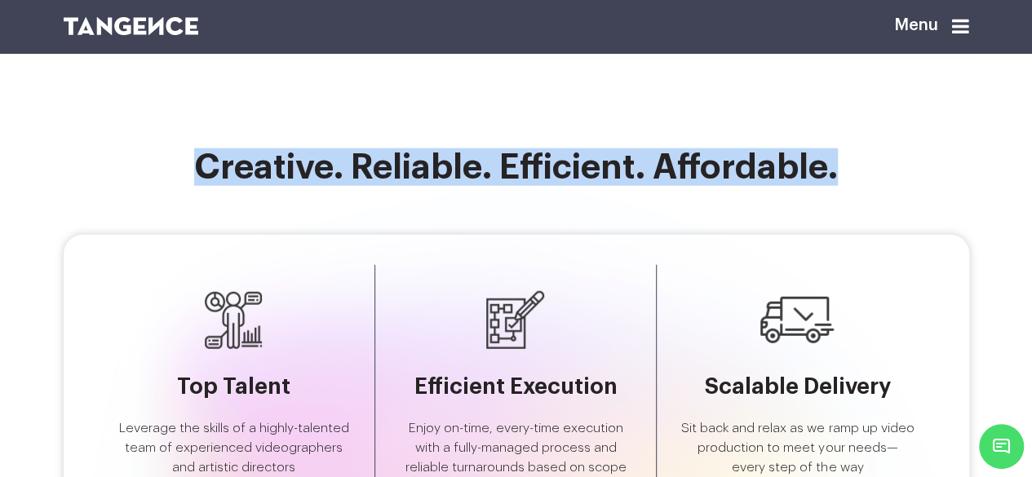
click at [835, 186] on h2 "Creative. Reliable. Efficient. Affordable." at bounding box center [517, 167] width 906 height 38
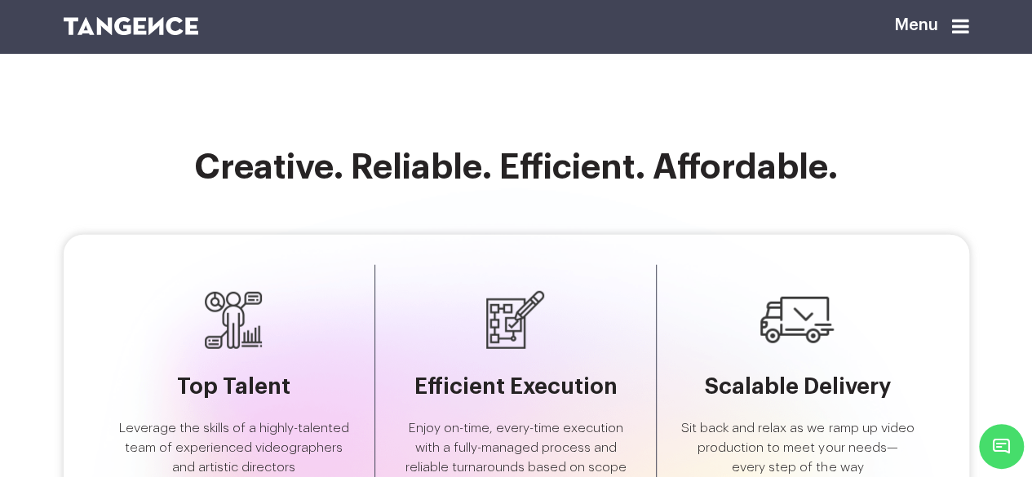
click at [832, 186] on h2 "Creative. Reliable. Efficient. Affordable." at bounding box center [517, 167] width 906 height 38
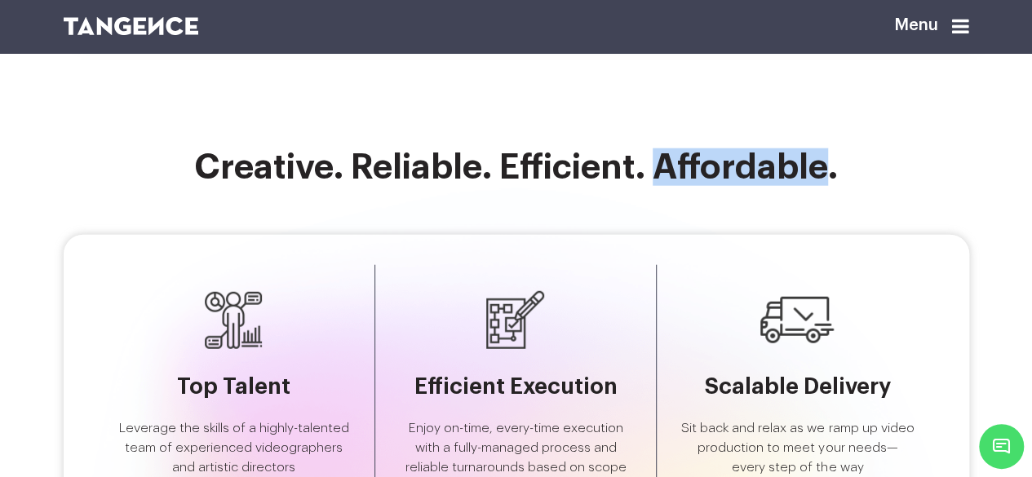
click at [832, 186] on h2 "Creative. Reliable. Efficient. Affordable." at bounding box center [517, 167] width 906 height 38
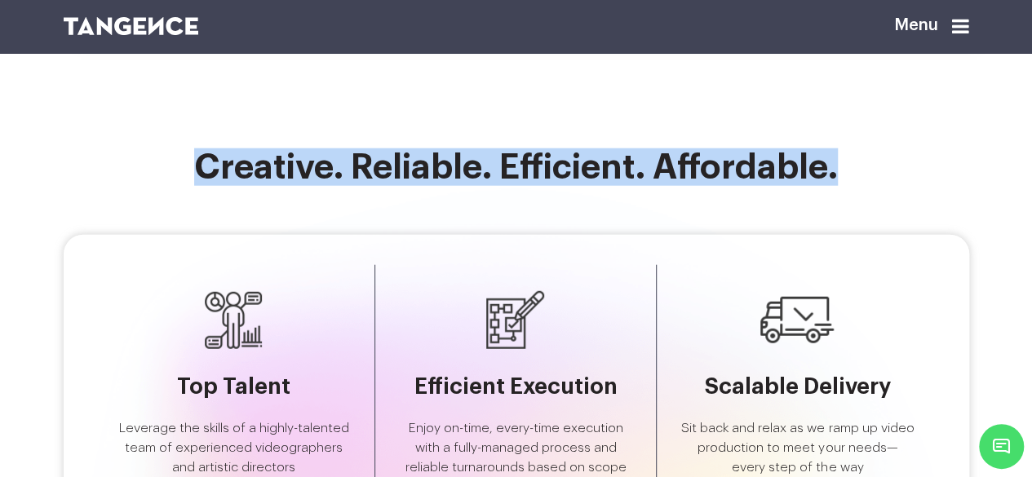
click at [832, 186] on h2 "Creative. Reliable. Efficient. Affordable." at bounding box center [517, 167] width 906 height 38
click at [825, 186] on h2 "Creative. Reliable. Efficient. Affordable." at bounding box center [517, 167] width 906 height 38
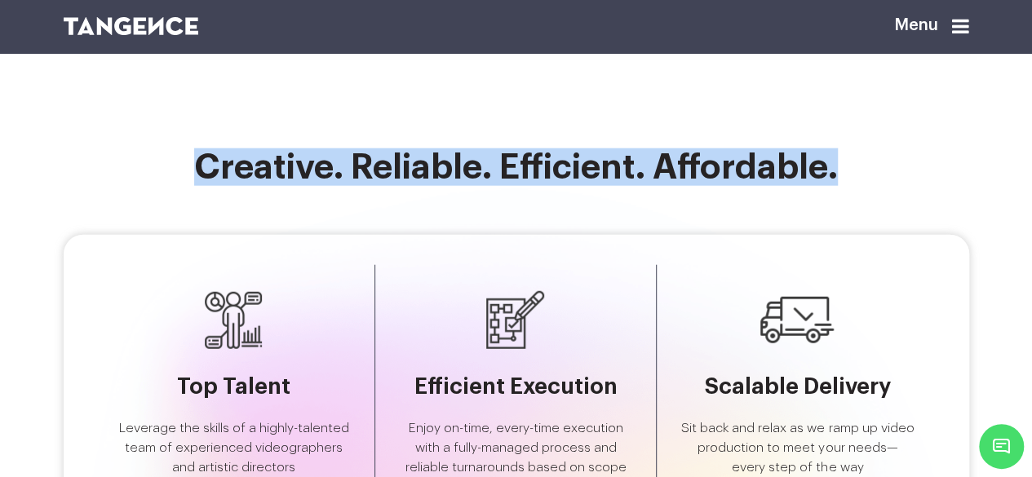
click at [825, 186] on h2 "Creative. Reliable. Efficient. Affordable." at bounding box center [517, 167] width 906 height 38
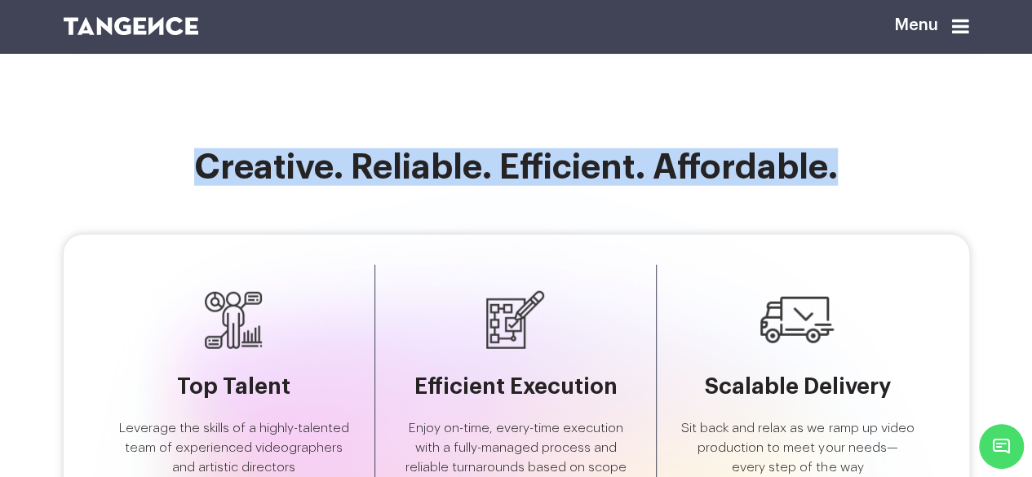
drag, startPoint x: 755, startPoint y: 283, endPoint x: 815, endPoint y: 269, distance: 61.1
drag, startPoint x: 168, startPoint y: 302, endPoint x: 864, endPoint y: 332, distance: 696.6
click at [864, 235] on div "Creative. Reliable. Efficient. Affordable." at bounding box center [516, 191] width 930 height 86
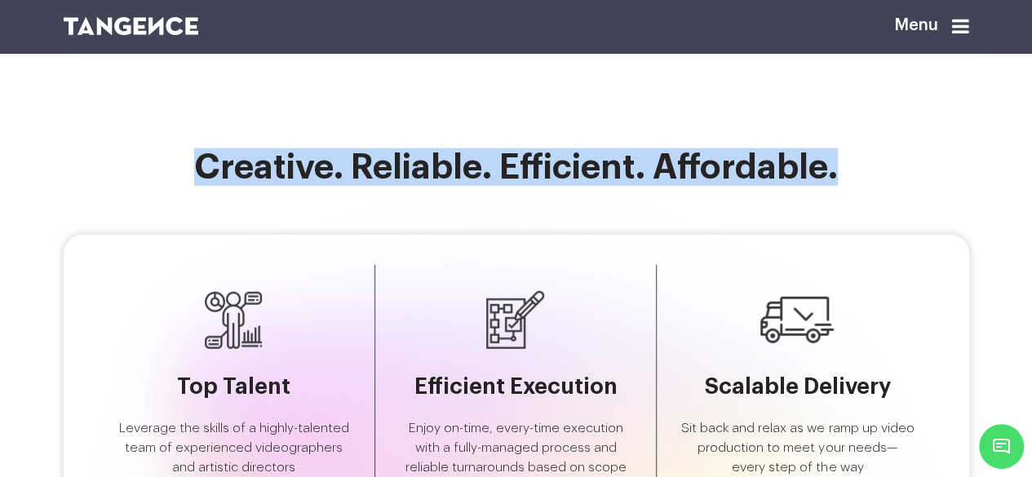
click at [864, 235] on div "Creative. Reliable. Efficient. Affordable." at bounding box center [516, 191] width 930 height 86
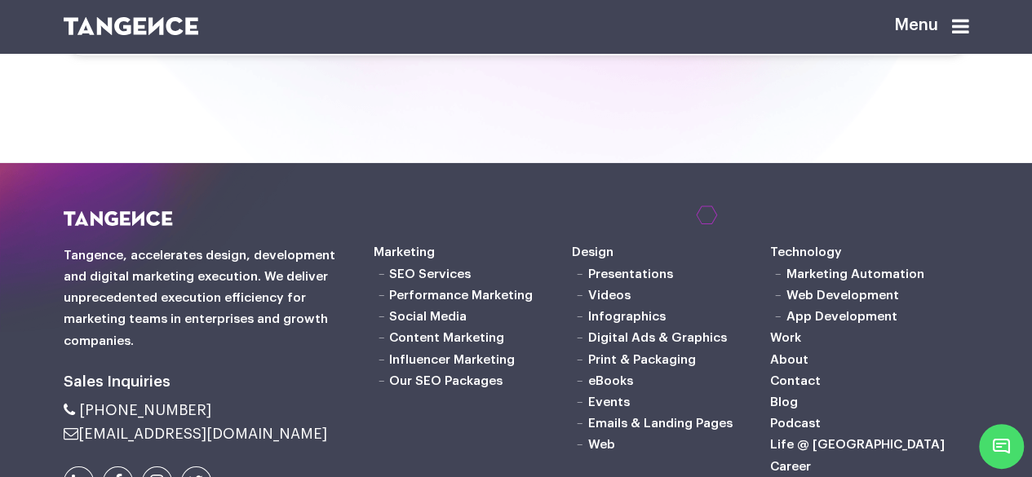
scroll to position [5711, 0]
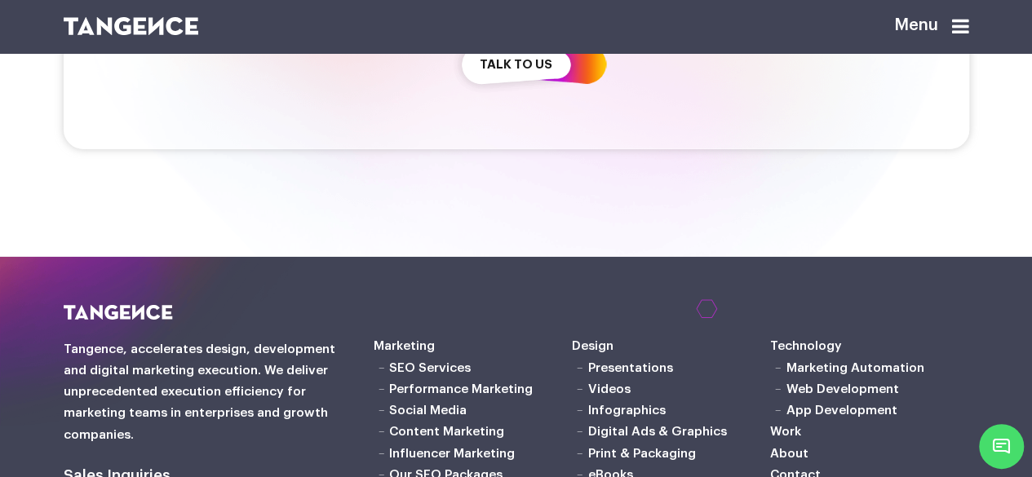
click at [525, 100] on link "talk to us" at bounding box center [516, 64] width 129 height 70
click at [529, 100] on link "talk to us" at bounding box center [516, 64] width 129 height 70
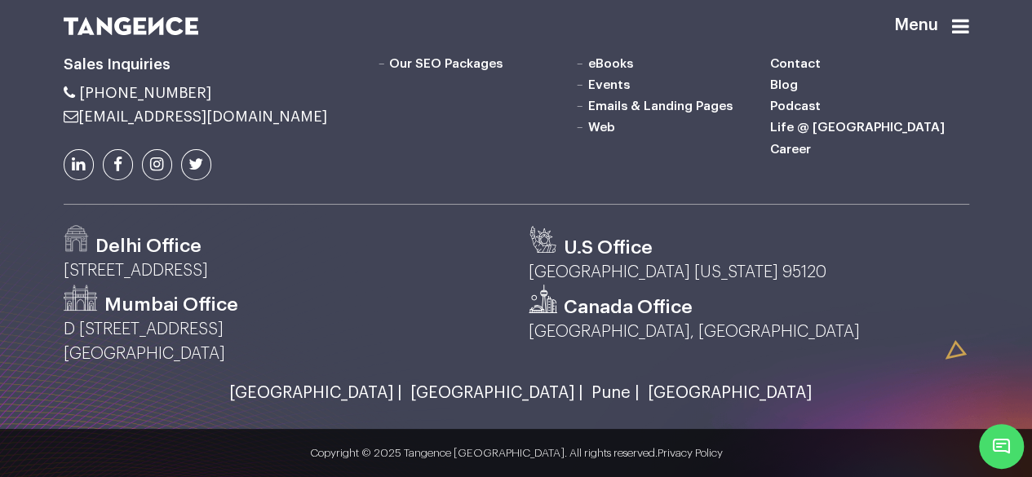
scroll to position [6330, 0]
